Goal: Communication & Community: Answer question/provide support

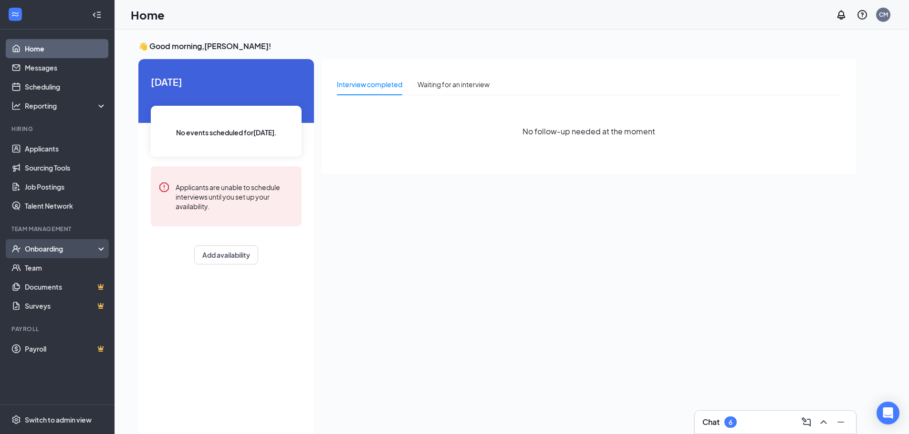
click at [55, 249] on div "Onboarding" at bounding box center [61, 249] width 73 height 10
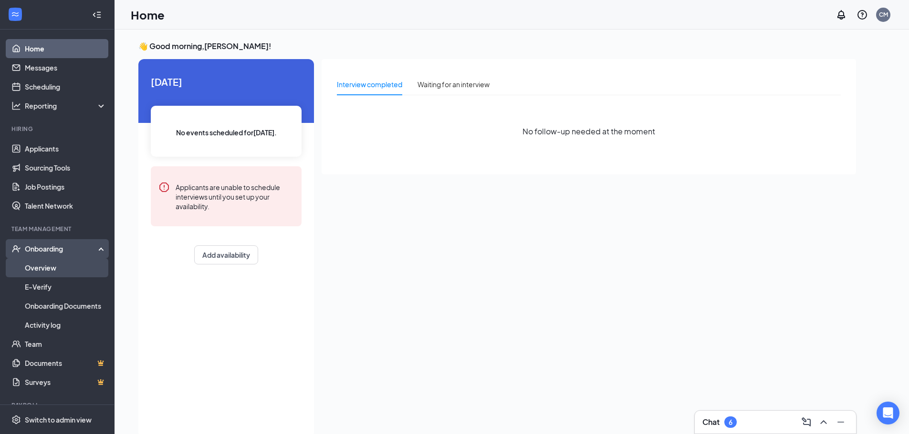
click at [55, 272] on link "Overview" at bounding box center [66, 267] width 82 height 19
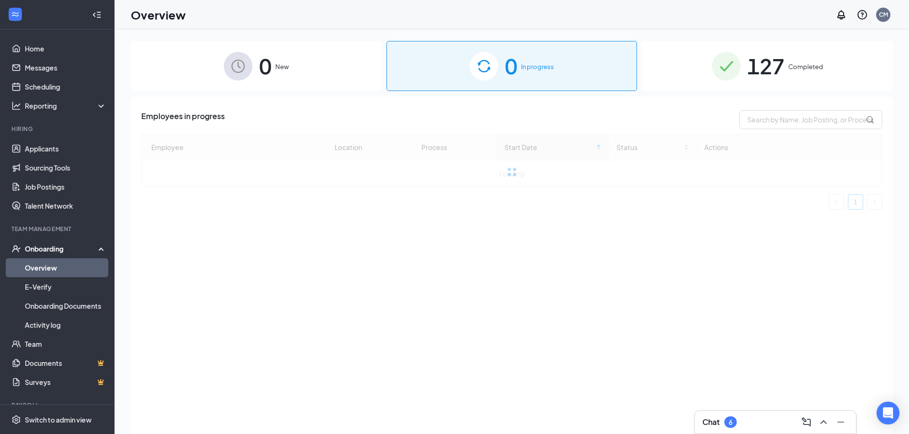
click at [777, 78] on span "127" at bounding box center [765, 66] width 37 height 33
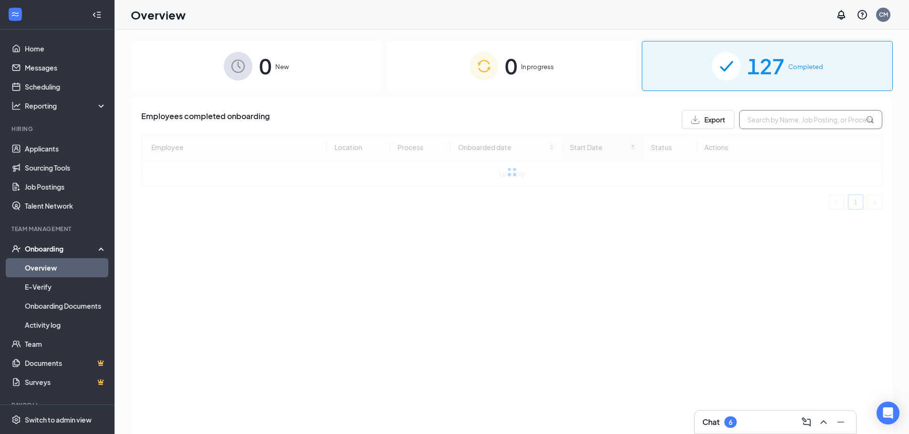
click at [791, 119] on input "text" at bounding box center [810, 119] width 143 height 19
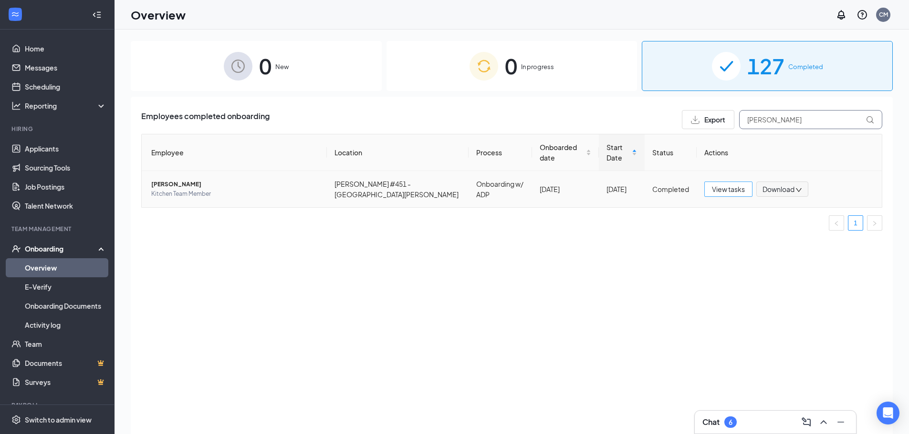
type input "[PERSON_NAME]"
click at [737, 184] on span "View tasks" at bounding box center [728, 189] width 33 height 10
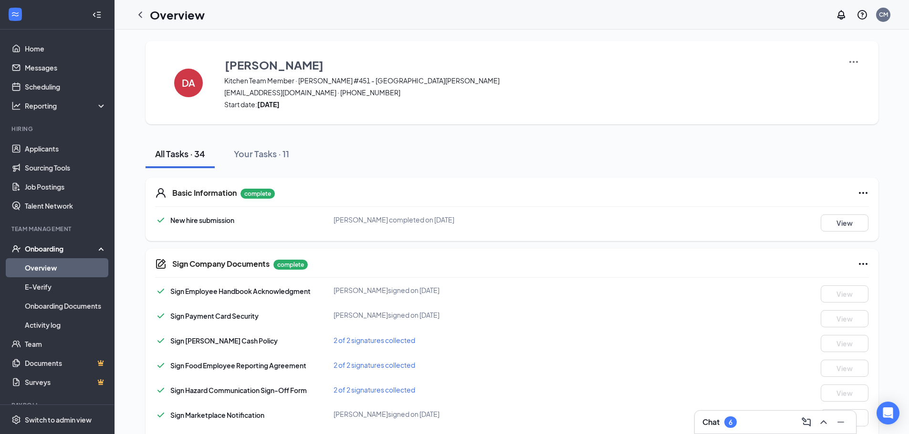
click at [857, 61] on img at bounding box center [852, 61] width 11 height 11
click at [854, 74] on span "View details" at bounding box center [852, 79] width 37 height 10
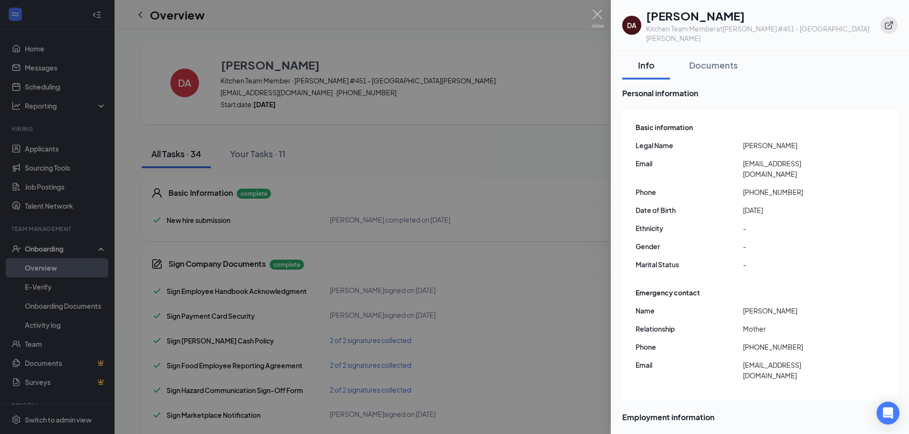
click at [882, 19] on button "button" at bounding box center [888, 25] width 17 height 17
drag, startPoint x: 746, startPoint y: 170, endPoint x: 794, endPoint y: 169, distance: 48.2
click at [794, 187] on span "+16306665049" at bounding box center [796, 192] width 107 height 10
copy span "16306665049"
click at [738, 140] on span "Legal Name" at bounding box center [688, 145] width 107 height 10
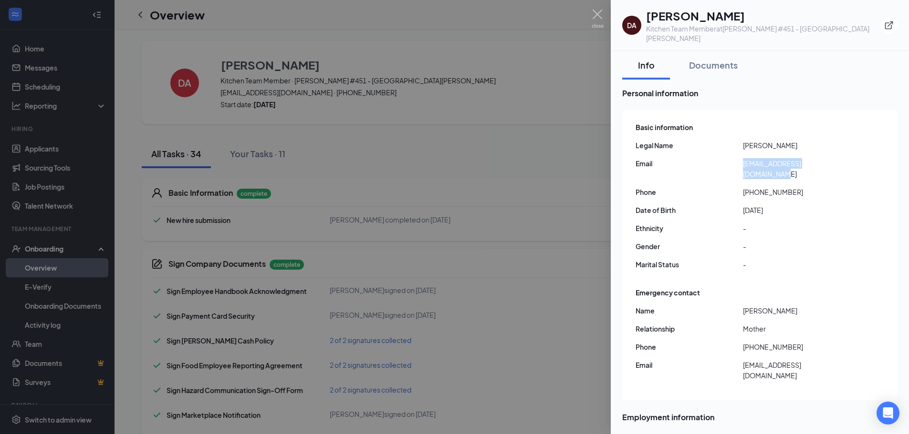
drag, startPoint x: 737, startPoint y: 153, endPoint x: 868, endPoint y: 154, distance: 130.7
click at [868, 158] on div "Email davidalvarez1113@gmail.com" at bounding box center [760, 168] width 250 height 21
copy div "davidalvarez1113@gmail.com"
click at [591, 16] on img at bounding box center [597, 19] width 12 height 19
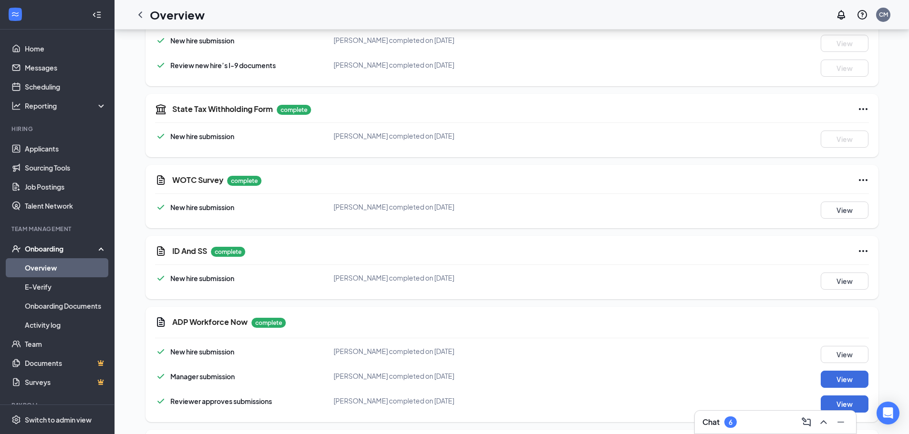
scroll to position [1049, 0]
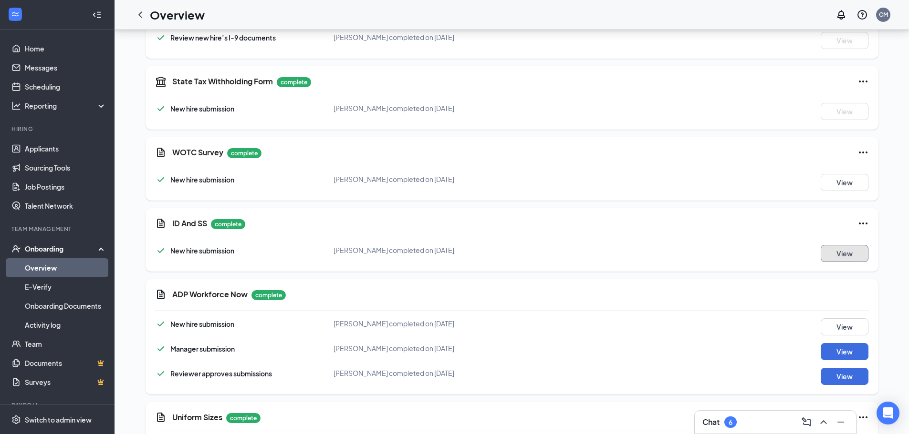
click at [865, 245] on button "View" at bounding box center [844, 253] width 48 height 17
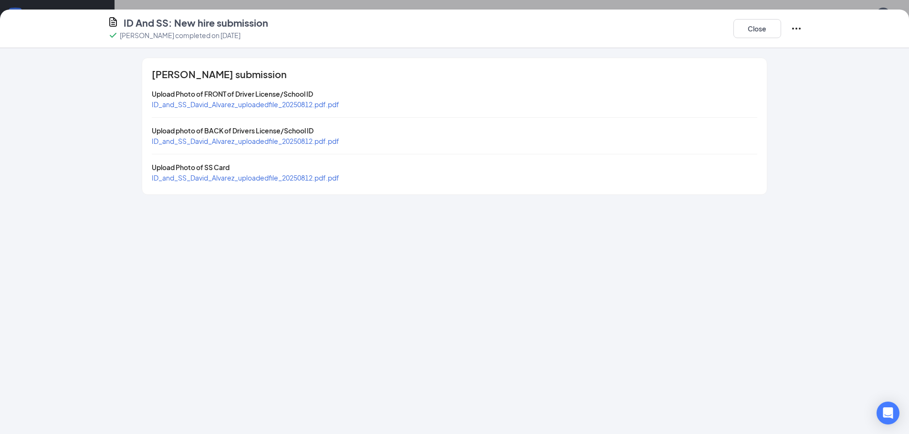
click at [256, 179] on span "ID_and_SS_David_Alvarez_uploadedfile_20250812.pdf.pdf" at bounding box center [245, 178] width 187 height 9
click at [739, 28] on button "Close" at bounding box center [757, 28] width 48 height 19
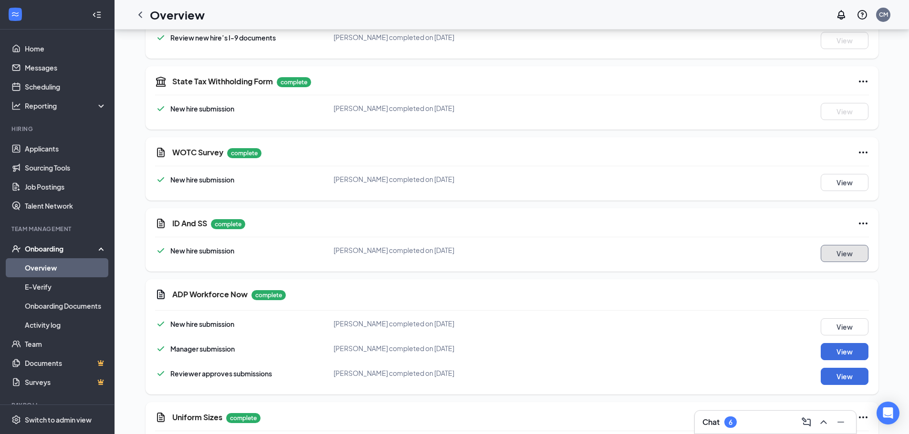
scroll to position [1156, 0]
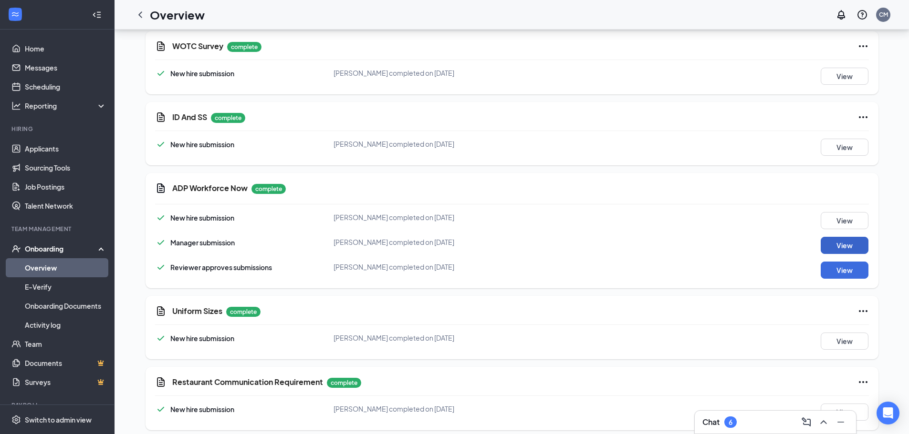
click at [847, 245] on button "View" at bounding box center [844, 245] width 48 height 17
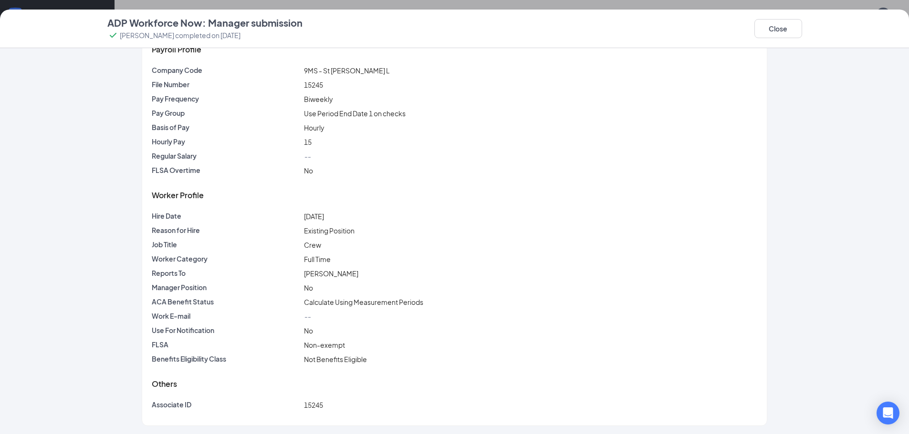
scroll to position [56, 0]
click at [783, 25] on button "Close" at bounding box center [778, 28] width 48 height 19
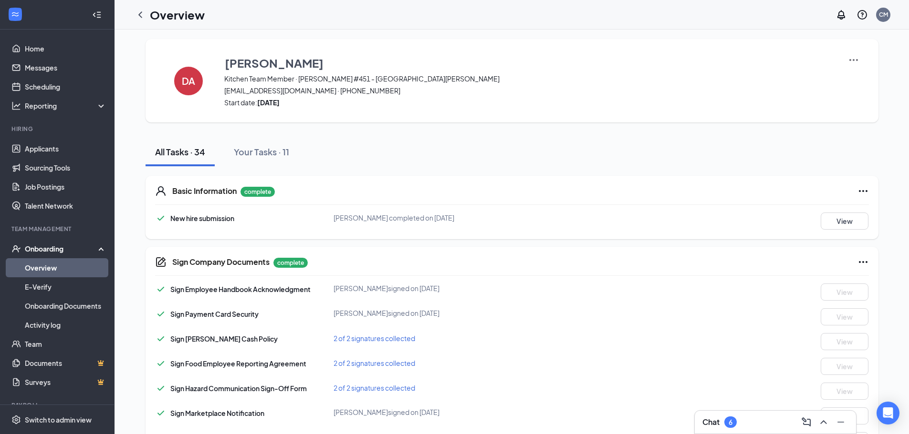
scroll to position [0, 0]
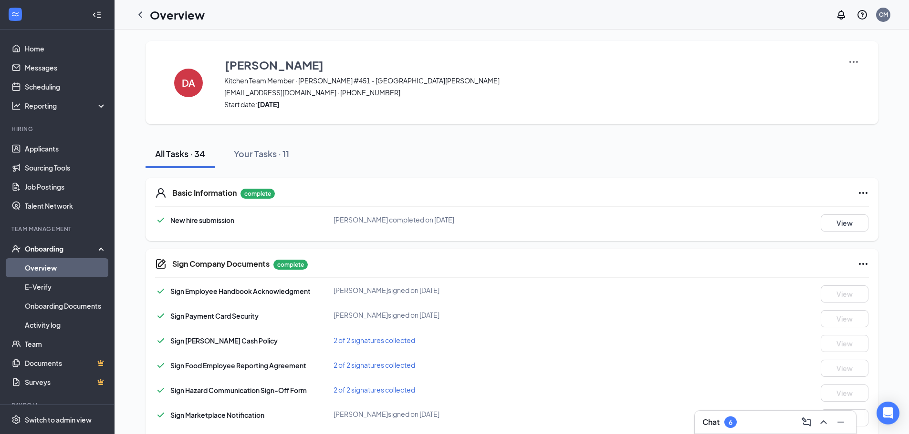
click at [852, 62] on img at bounding box center [852, 61] width 11 height 11
click at [854, 82] on span "View details" at bounding box center [852, 79] width 37 height 10
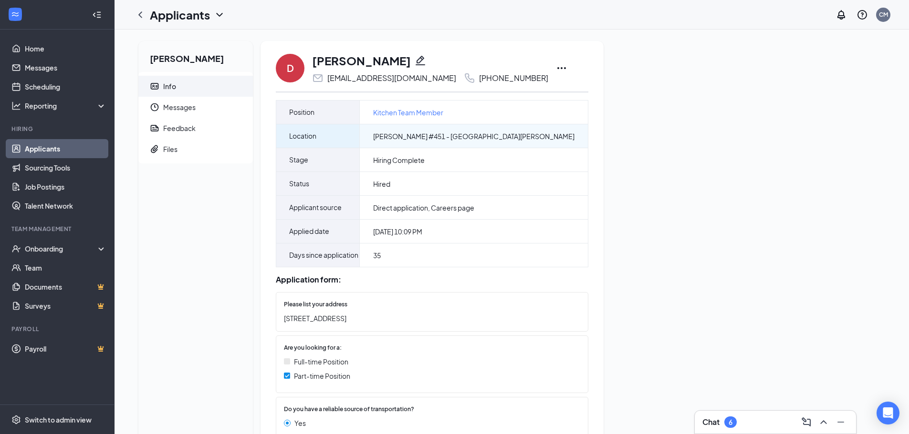
scroll to position [95, 0]
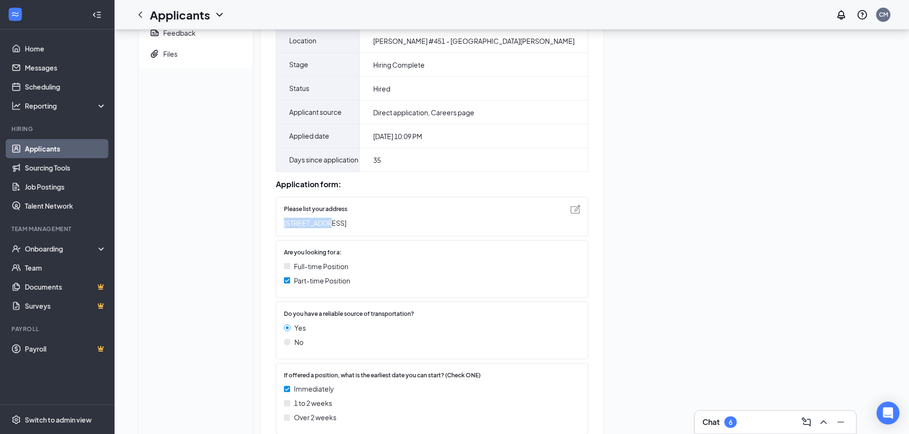
drag, startPoint x: 282, startPoint y: 244, endPoint x: 323, endPoint y: 247, distance: 40.6
click at [323, 237] on div "Please list your address 1113s oak st west Chicago IL" at bounding box center [432, 217] width 312 height 40
copy span "1113s oak st"
click at [240, 165] on div "David Alvarez Info Messages Feedback Files" at bounding box center [195, 389] width 114 height 887
click at [243, 223] on div "David Alvarez Info Messages Feedback Files" at bounding box center [195, 389] width 114 height 887
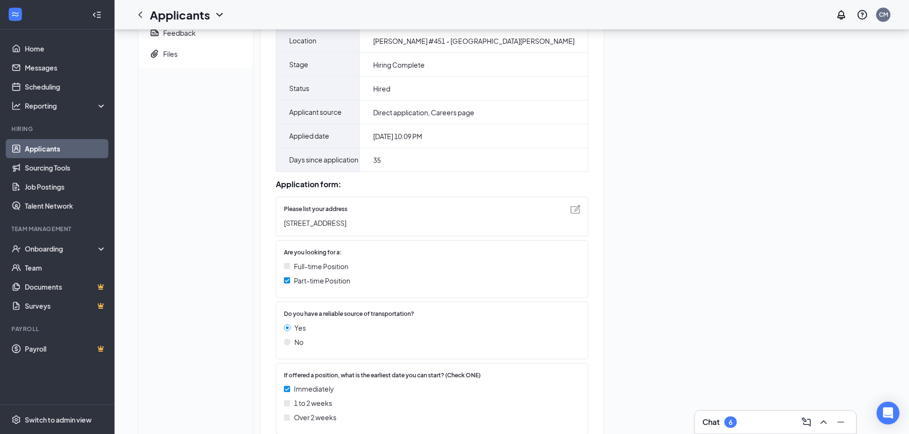
drag, startPoint x: 283, startPoint y: 245, endPoint x: 438, endPoint y: 245, distance: 155.0
click at [438, 237] on div "Please list your address 1113s oak st west Chicago IL" at bounding box center [432, 217] width 312 height 40
copy span "1113s oak st west Chicago IL"
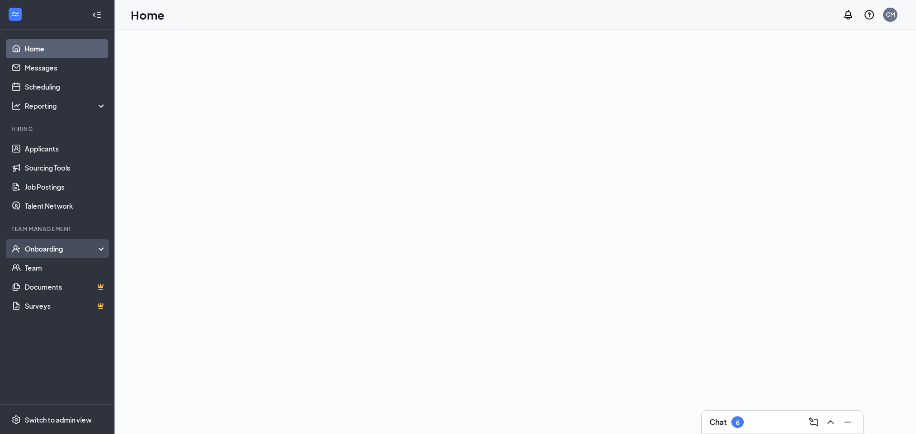
click at [72, 245] on div "Onboarding" at bounding box center [61, 249] width 73 height 10
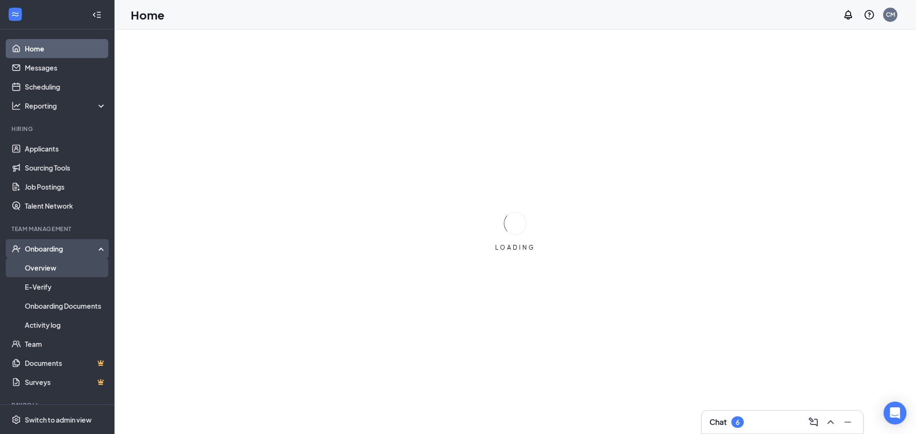
click at [51, 269] on link "Overview" at bounding box center [66, 267] width 82 height 19
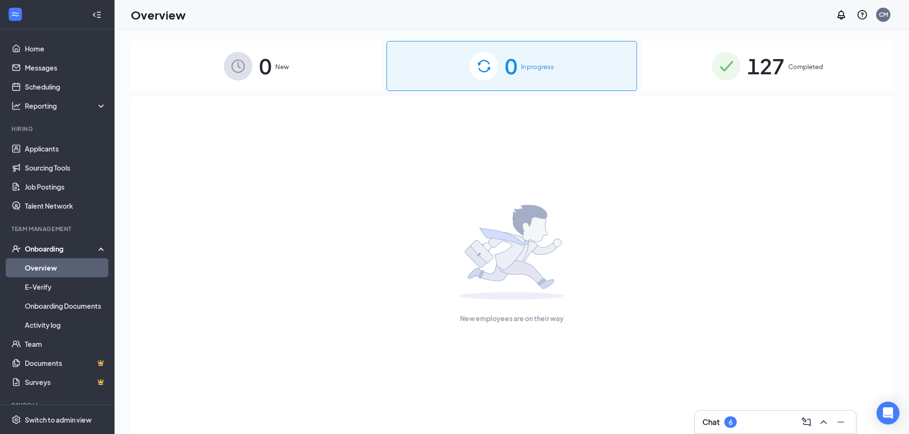
click at [768, 74] on span "127" at bounding box center [765, 66] width 37 height 33
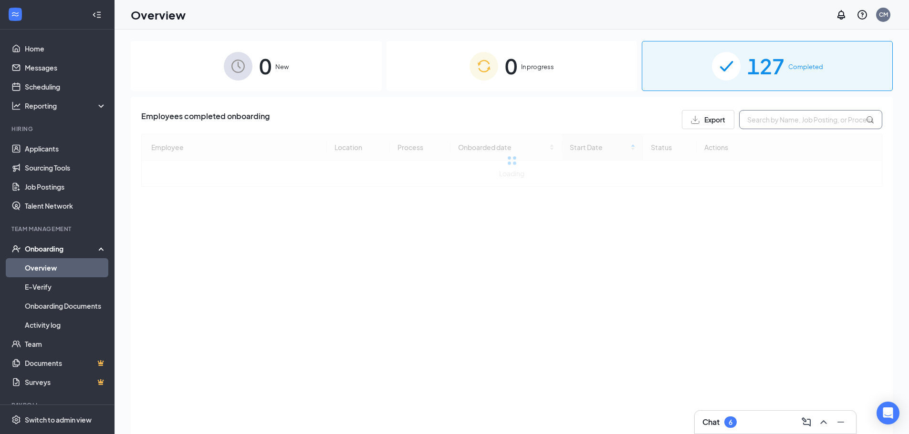
click at [777, 115] on input "text" at bounding box center [810, 119] width 143 height 19
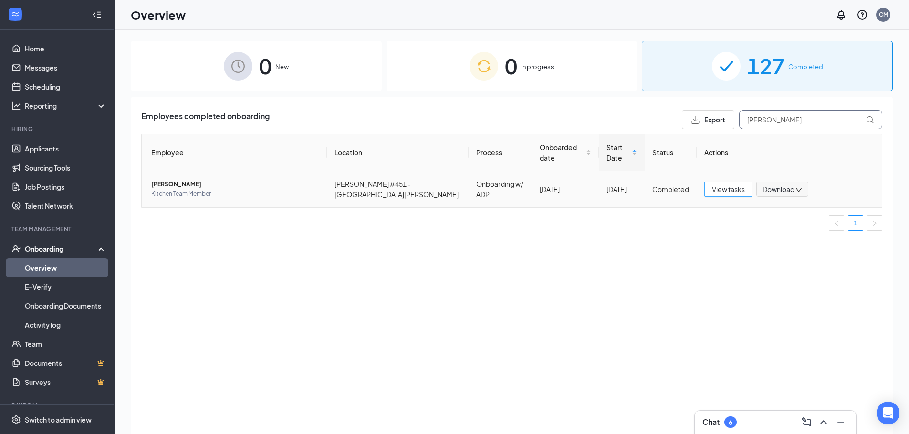
type input "[PERSON_NAME]"
click at [719, 184] on span "View tasks" at bounding box center [728, 189] width 33 height 10
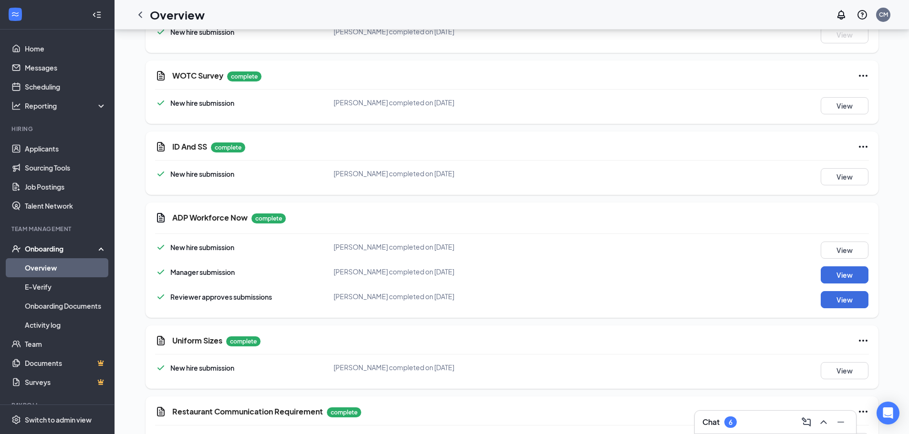
scroll to position [1156, 0]
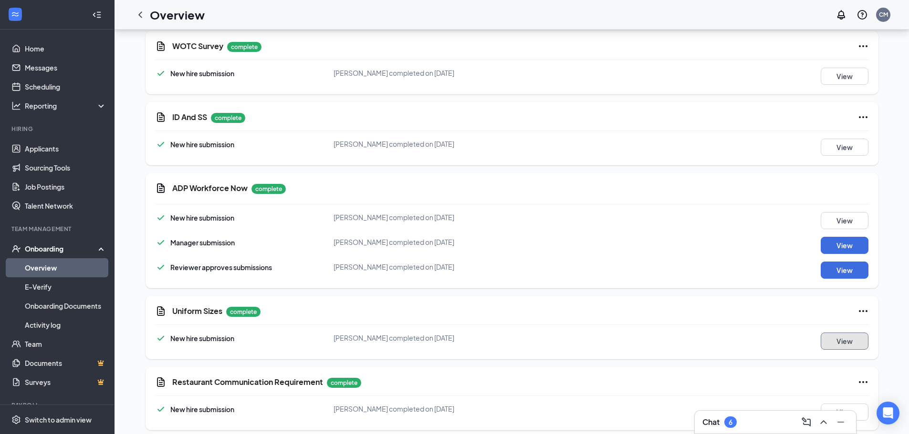
click at [828, 335] on button "View" at bounding box center [844, 341] width 48 height 17
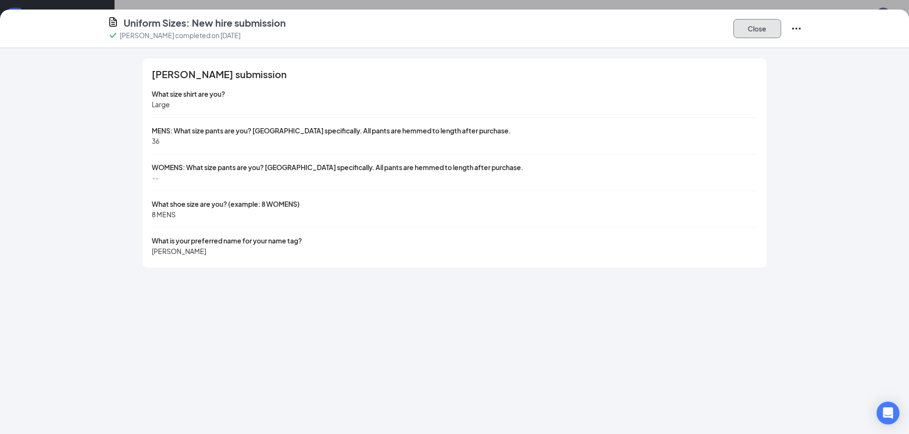
click at [744, 26] on button "Close" at bounding box center [757, 28] width 48 height 19
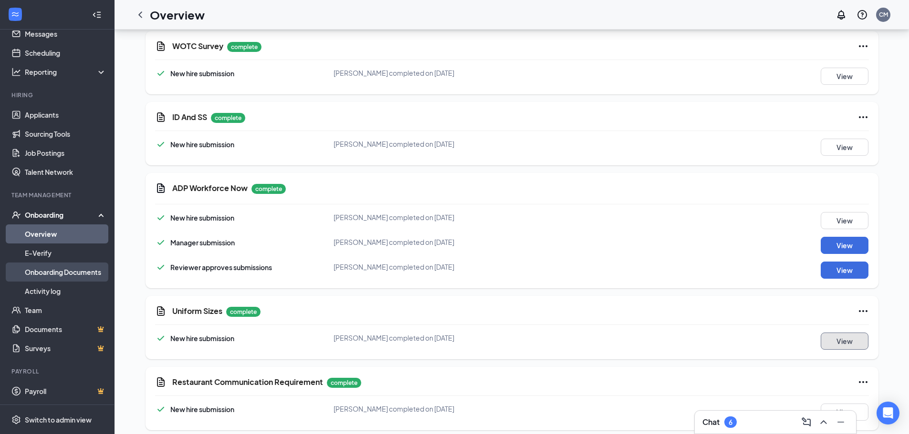
scroll to position [0, 0]
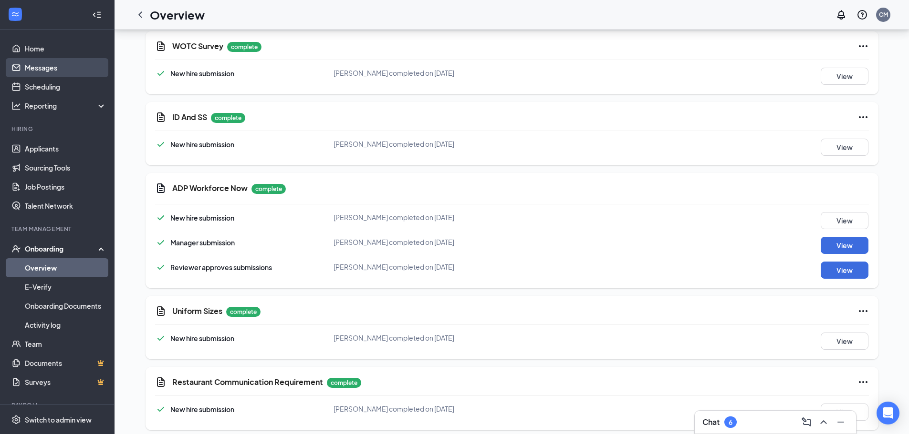
click at [35, 65] on link "Messages" at bounding box center [66, 67] width 82 height 19
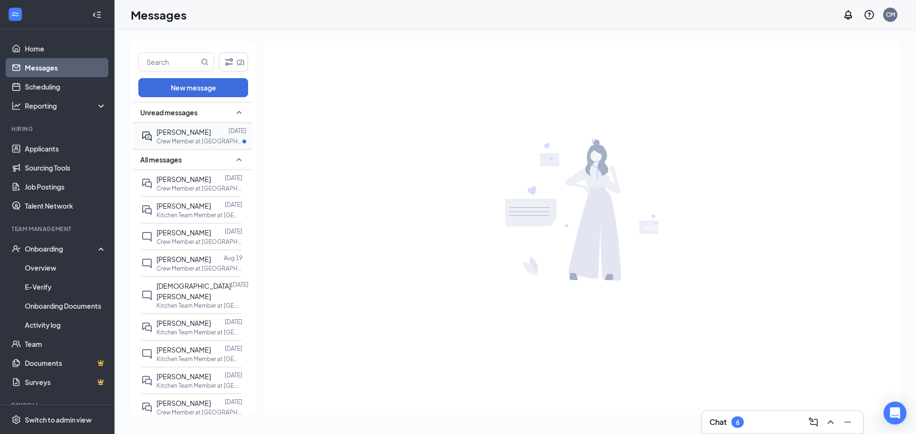
click at [178, 138] on p "Crew Member at [GEOGRAPHIC_DATA][PERSON_NAME] #451 - [GEOGRAPHIC_DATA][PERSON_N…" at bounding box center [199, 141] width 86 height 8
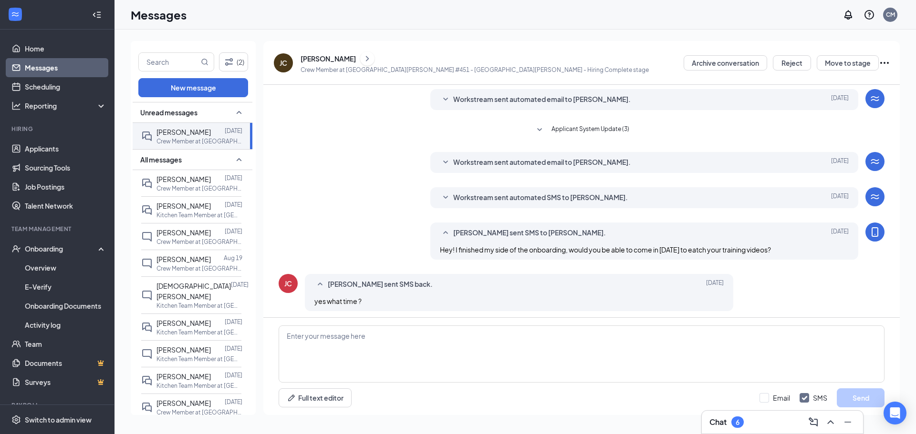
scroll to position [121, 0]
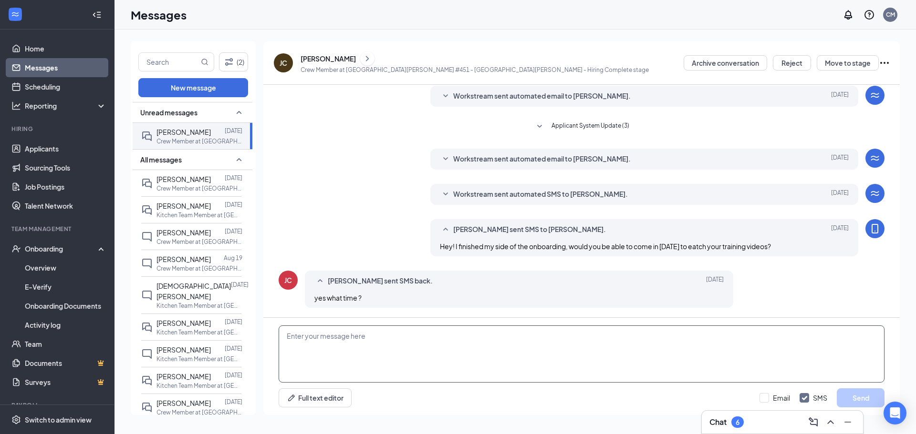
click at [321, 345] on textarea at bounding box center [582, 354] width 606 height 57
type textarea "Would you be able to come around 5?"
click at [868, 390] on button "Send" at bounding box center [861, 398] width 48 height 19
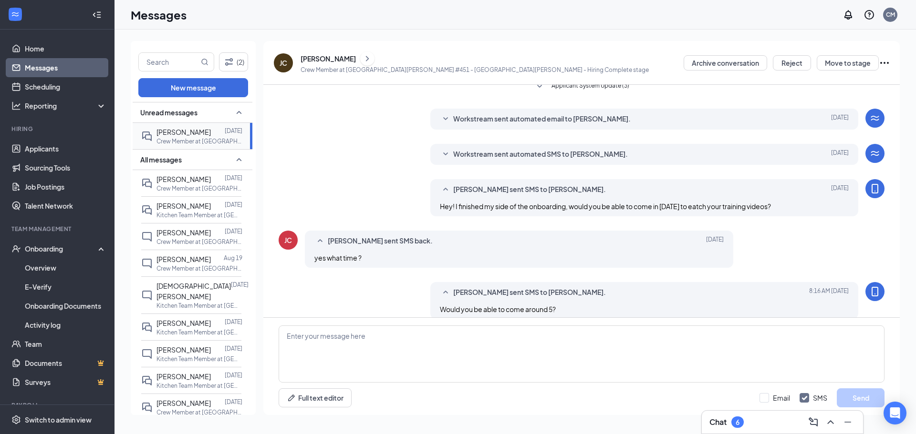
scroll to position [173, 0]
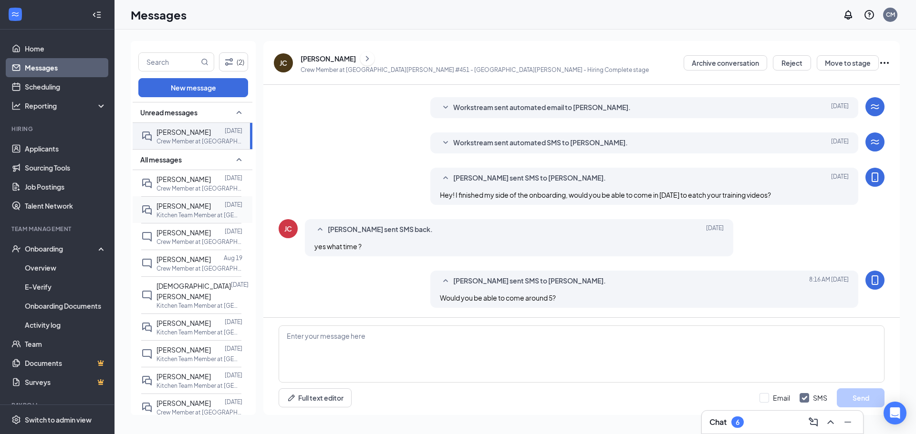
click at [187, 206] on span "[PERSON_NAME]" at bounding box center [183, 206] width 54 height 9
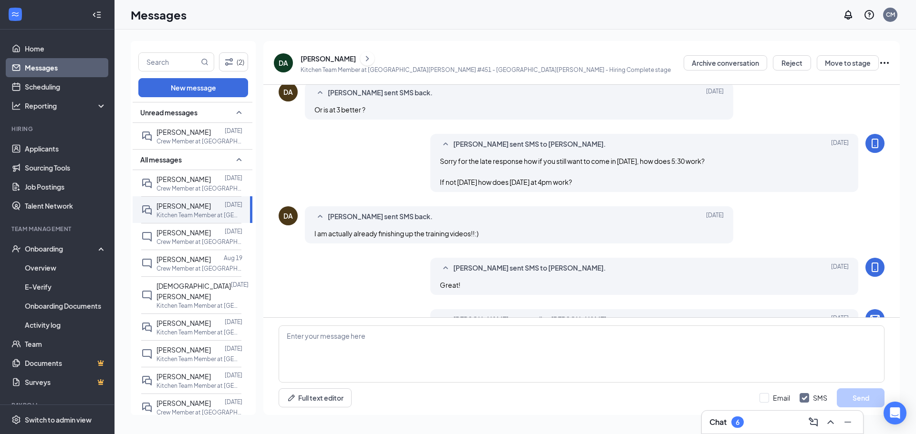
scroll to position [355, 0]
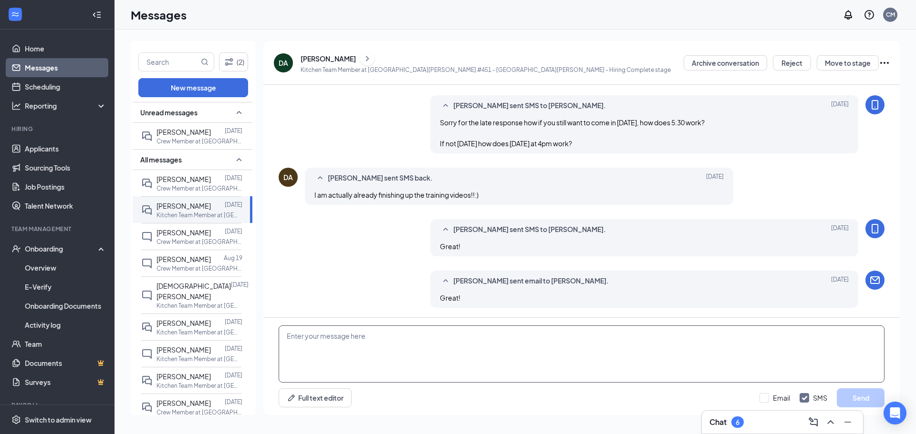
click at [439, 338] on textarea at bounding box center [582, 354] width 606 height 57
type textarea "Hey! Would you be able to come pick up your uniform either [DATE] or [DATE]?"
drag, startPoint x: 871, startPoint y: 392, endPoint x: 845, endPoint y: 385, distance: 27.2
click at [870, 392] on button "Send" at bounding box center [861, 398] width 48 height 19
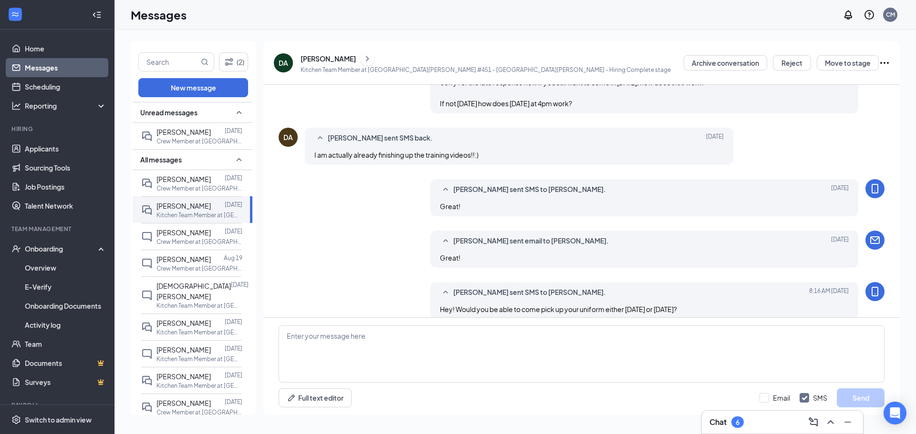
scroll to position [406, 0]
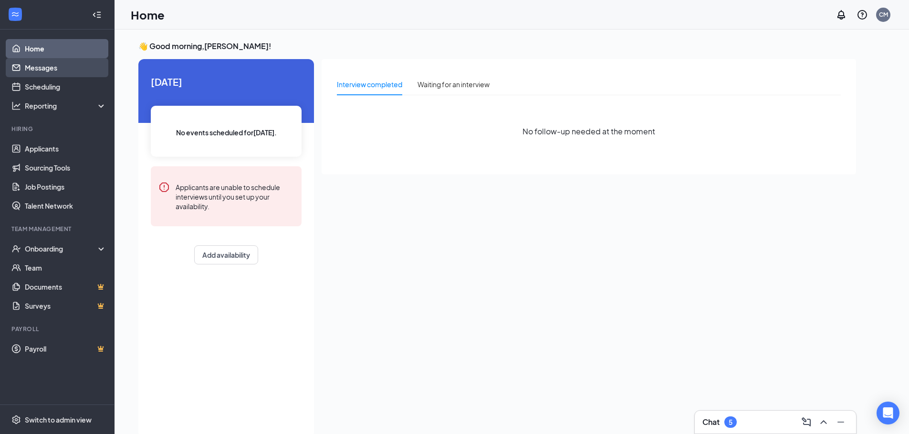
click at [61, 71] on link "Messages" at bounding box center [66, 67] width 82 height 19
